Goal: Transaction & Acquisition: Purchase product/service

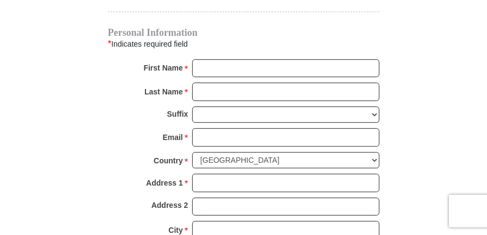
scroll to position [1085, 0]
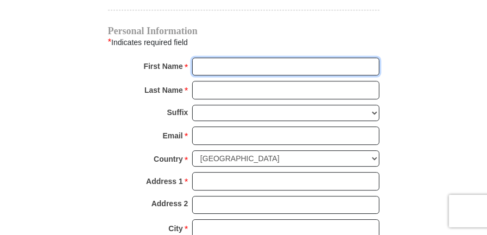
click at [214, 58] on input "First Name *" at bounding box center [285, 67] width 187 height 18
type input "[PERSON_NAME]"
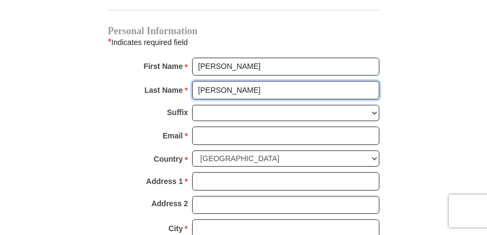
type input "[PERSON_NAME]"
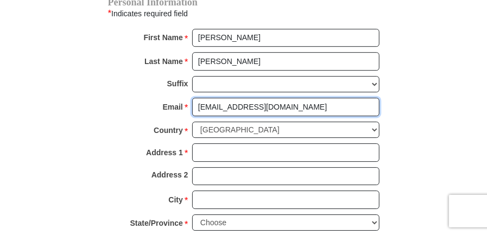
scroll to position [1194, 0]
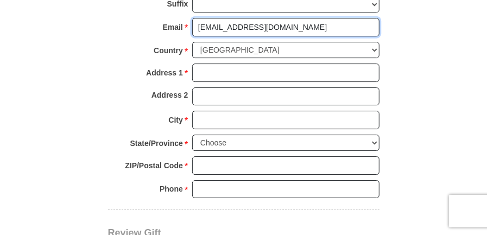
type input "[EMAIL_ADDRESS][DOMAIN_NAME]"
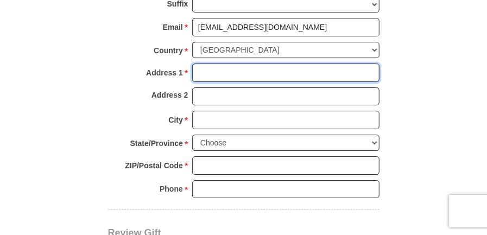
click at [197, 63] on input "Address 1 *" at bounding box center [285, 72] width 187 height 18
type input "[STREET_ADDRESS]"
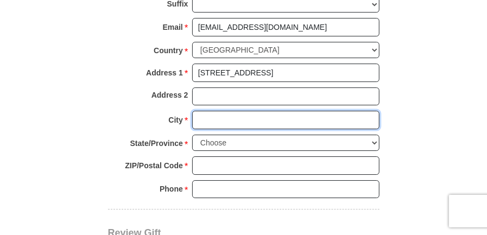
click at [202, 111] on input "City *" at bounding box center [285, 120] width 187 height 18
type input "[GEOGRAPHIC_DATA]"
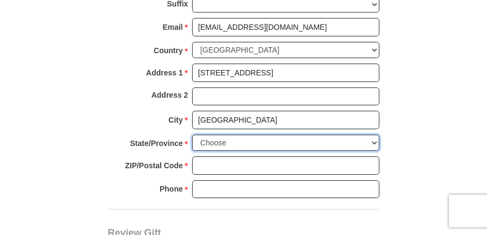
click at [375, 135] on select "Choose Alabama Alaska American Samoa Arizona Arkansas Armed Forces Americas Arm…" at bounding box center [285, 143] width 187 height 17
select select "CA"
click at [192, 135] on select "Choose Alabama Alaska American Samoa Arizona Arkansas Armed Forces Americas Arm…" at bounding box center [285, 143] width 187 height 17
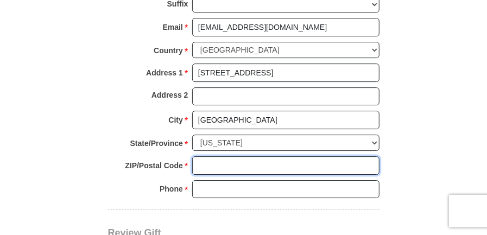
click at [247, 156] on input "ZIP/Postal Code *" at bounding box center [285, 165] width 187 height 18
type input "90019"
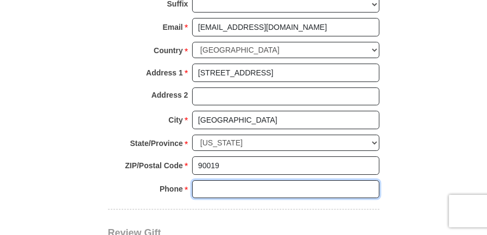
click at [231, 180] on input "Phone * *" at bounding box center [285, 189] width 187 height 18
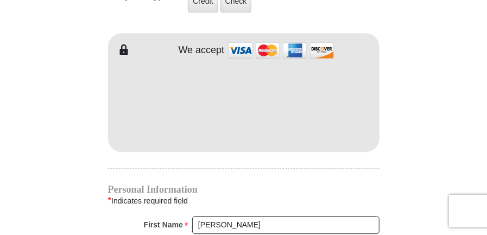
scroll to position [904, 0]
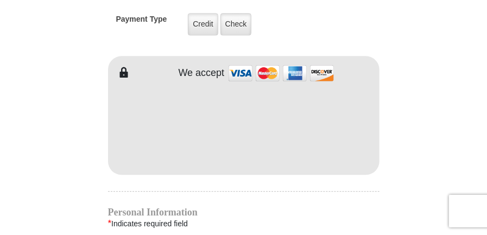
type input "310 525-0261"
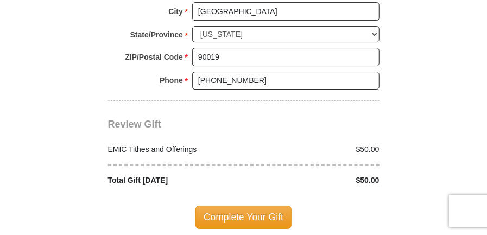
scroll to position [1338, 0]
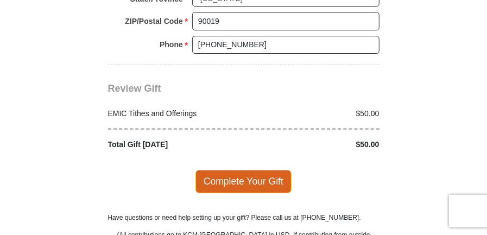
click at [252, 170] on span "Complete Your Gift" at bounding box center [243, 181] width 96 height 23
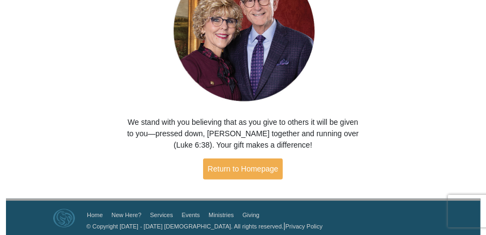
scroll to position [136, 0]
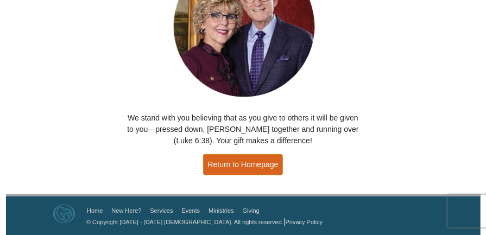
click at [254, 167] on link "Return to Homepage" at bounding box center [243, 164] width 80 height 21
